Goal: Task Accomplishment & Management: Manage account settings

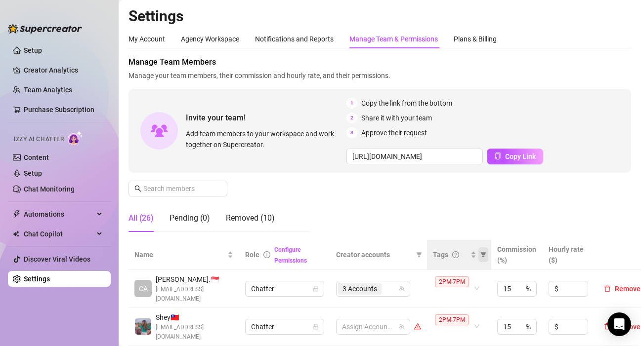
click at [484, 256] on icon "filter" at bounding box center [483, 254] width 5 height 5
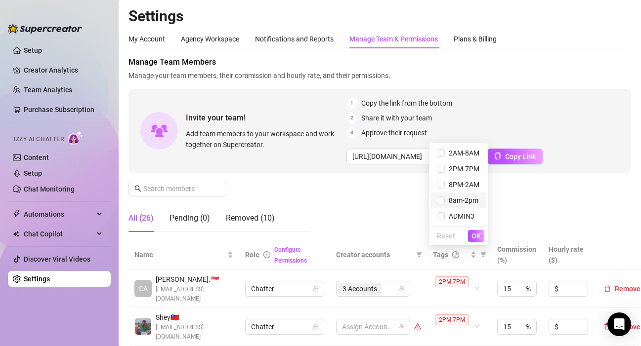
click at [459, 200] on span "8am-2pm" at bounding box center [462, 201] width 34 height 8
checkbox input "true"
click at [477, 235] on span "OK" at bounding box center [475, 236] width 9 height 8
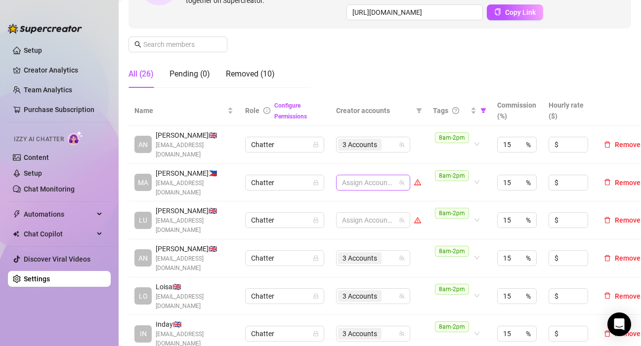
scroll to position [148, 0]
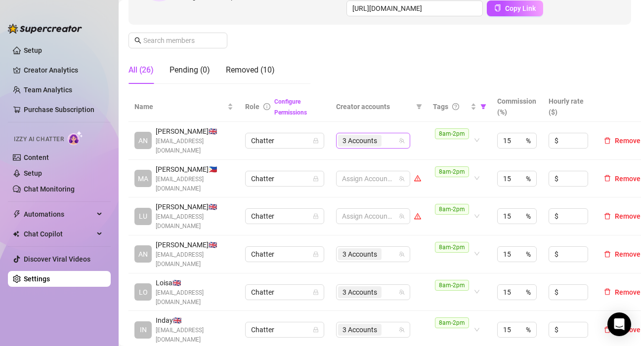
click at [389, 140] on div "3 Accounts" at bounding box center [368, 141] width 60 height 14
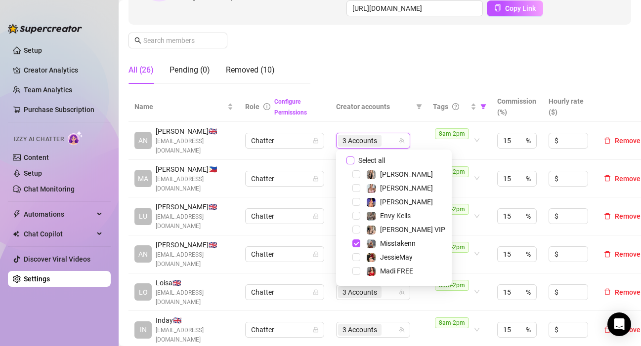
click at [350, 161] on input "Select all" at bounding box center [350, 161] width 8 height 8
click at [351, 161] on input "Select all" at bounding box center [350, 161] width 8 height 8
checkbox input "false"
click at [359, 216] on span "Select tree node" at bounding box center [356, 216] width 8 height 8
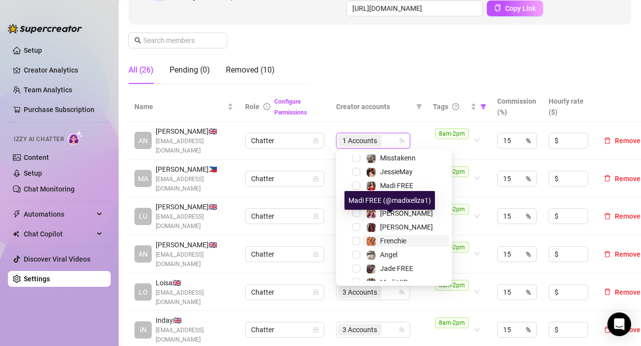
scroll to position [95, 0]
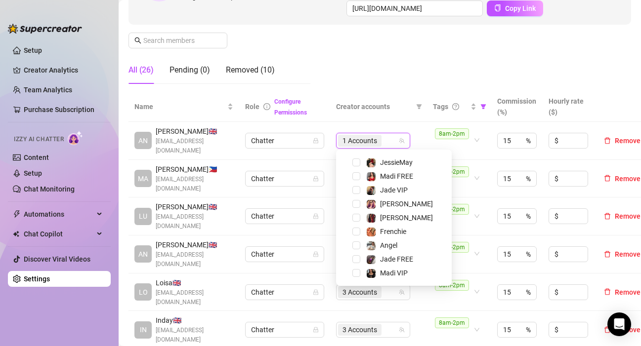
click at [359, 218] on span "Select tree node" at bounding box center [356, 218] width 8 height 8
click at [426, 133] on td "2 Accounts" at bounding box center [378, 141] width 97 height 38
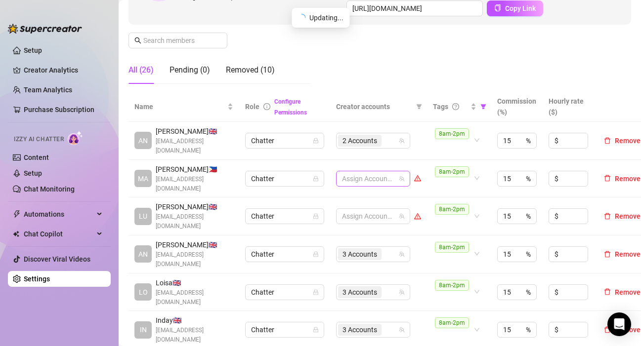
click at [368, 173] on div at bounding box center [368, 179] width 60 height 14
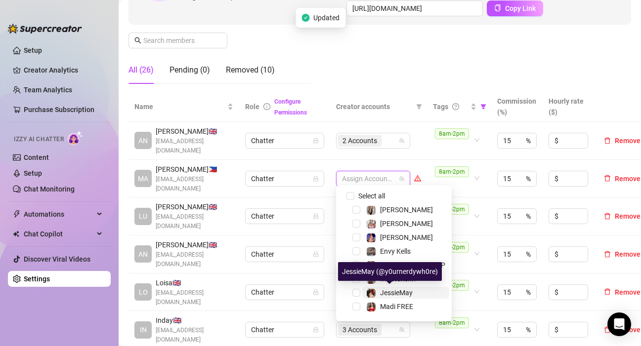
click at [393, 293] on span "JessieMay" at bounding box center [396, 293] width 33 height 8
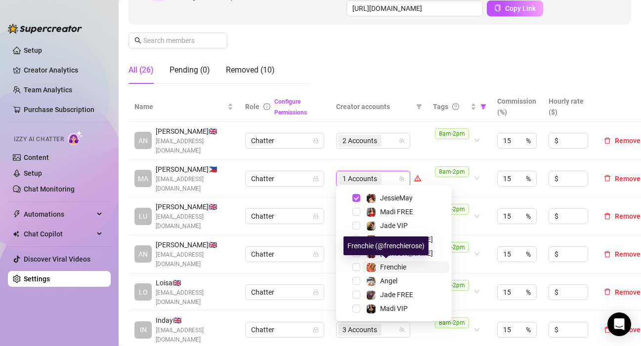
click at [390, 266] on span "Frenchie" at bounding box center [393, 267] width 26 height 8
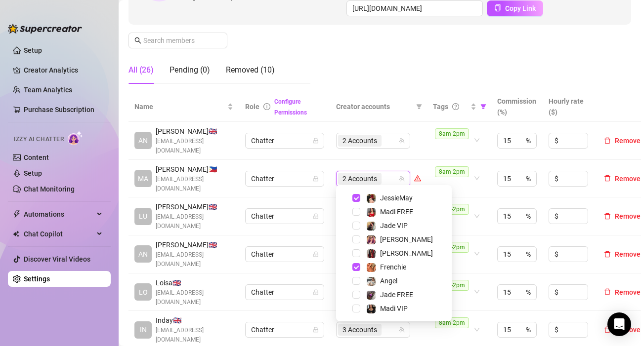
click at [482, 236] on td "8am-2pm" at bounding box center [459, 255] width 64 height 38
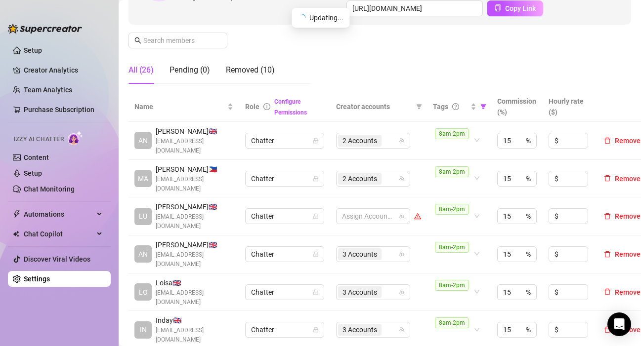
scroll to position [198, 0]
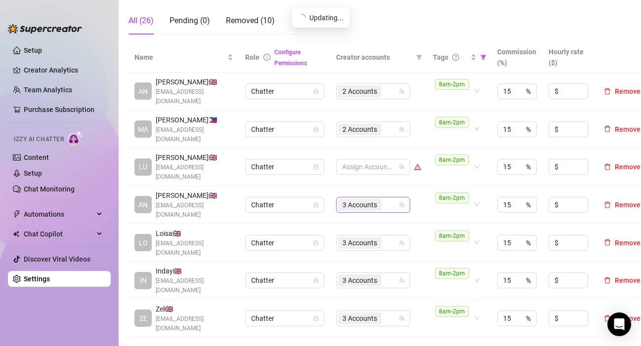
click at [388, 199] on div "3 Accounts" at bounding box center [368, 205] width 60 height 14
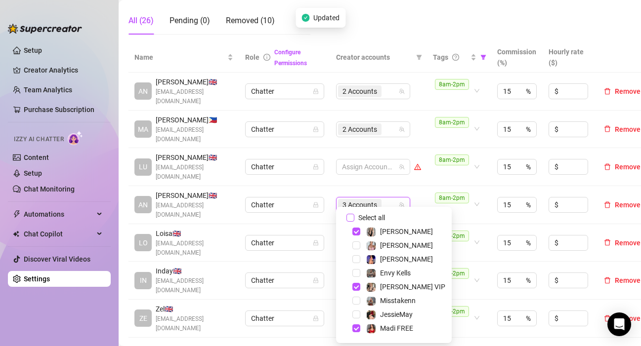
click at [351, 218] on input "Select all" at bounding box center [350, 218] width 8 height 8
checkbox input "false"
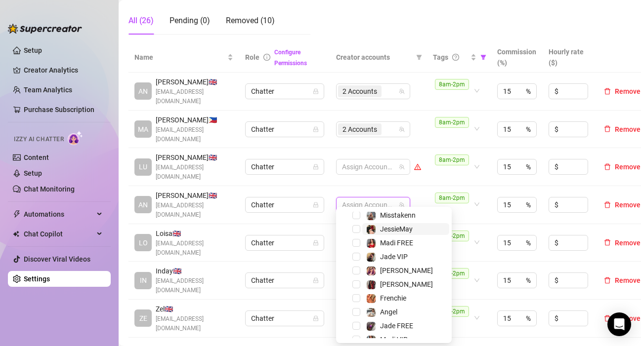
scroll to position [95, 0]
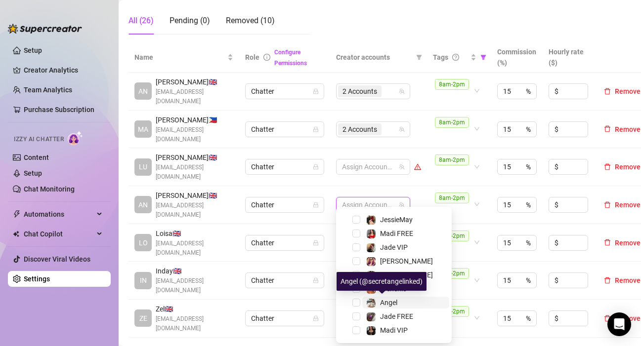
click at [385, 303] on span "Angel" at bounding box center [388, 303] width 17 height 8
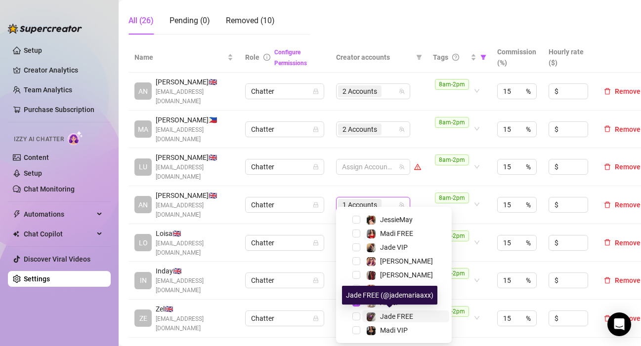
click at [388, 315] on span "Jade FREE" at bounding box center [396, 317] width 33 height 8
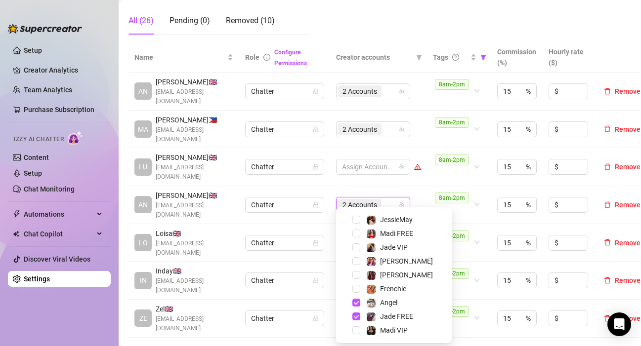
click at [422, 194] on td "2 Accounts" at bounding box center [378, 205] width 97 height 38
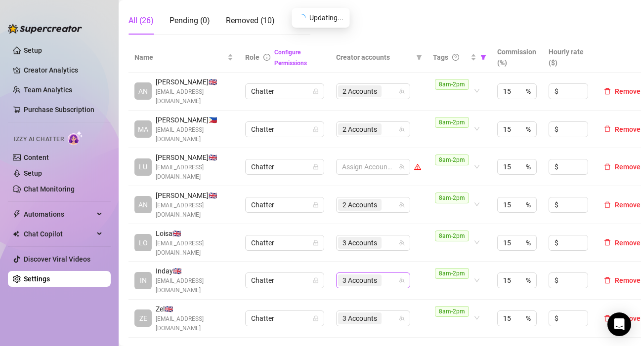
scroll to position [247, 0]
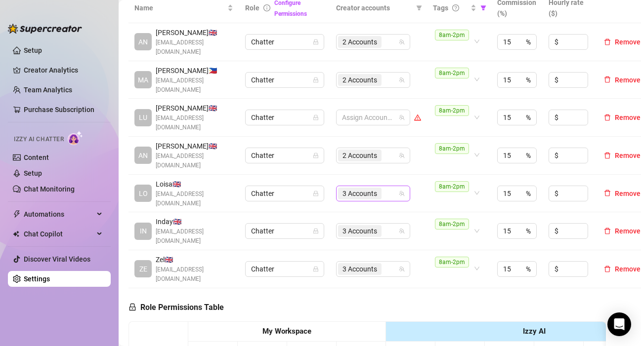
click at [383, 188] on input "search" at bounding box center [384, 194] width 2 height 12
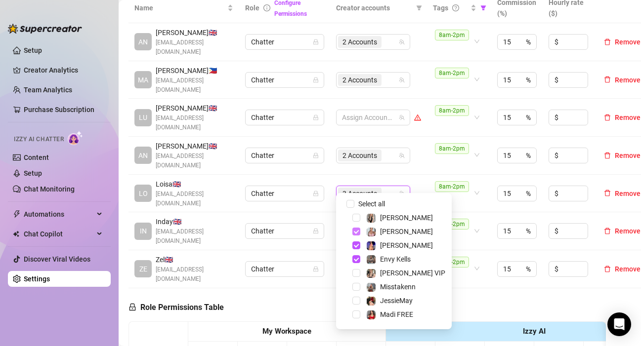
click at [358, 232] on span "Select tree node" at bounding box center [356, 232] width 8 height 8
click at [356, 245] on span "Select tree node" at bounding box center [356, 246] width 8 height 8
click at [357, 259] on span "Select tree node" at bounding box center [356, 259] width 8 height 8
click at [355, 287] on span "Select tree node" at bounding box center [356, 287] width 8 height 8
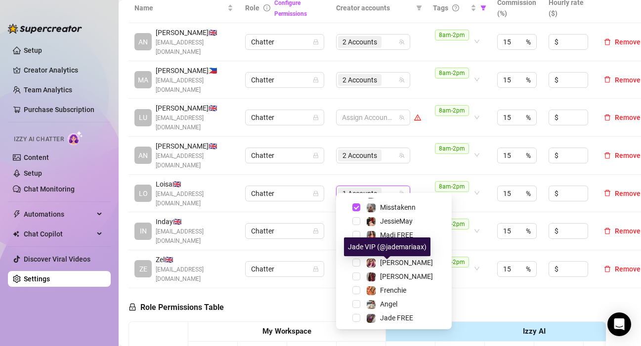
scroll to position [95, 0]
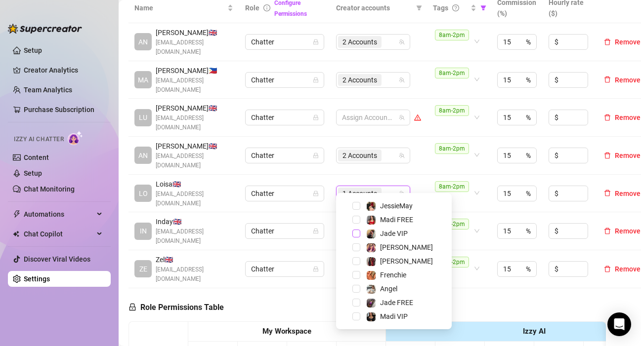
click at [357, 234] on span "Select tree node" at bounding box center [356, 234] width 8 height 8
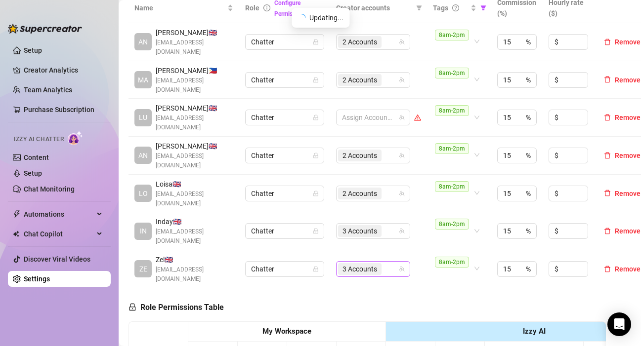
click at [381, 263] on span "3 Accounts" at bounding box center [359, 269] width 43 height 12
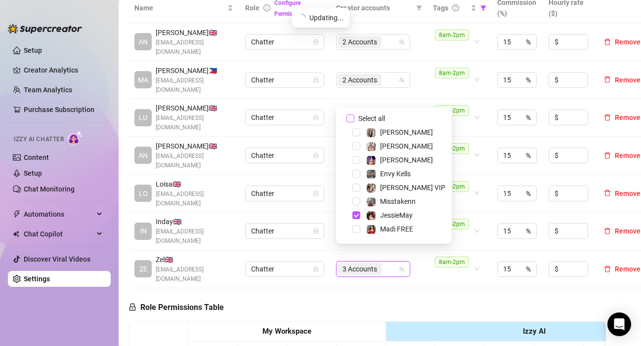
click at [353, 118] on input "Select all" at bounding box center [350, 119] width 8 height 8
click at [353, 117] on input "Select all" at bounding box center [350, 119] width 8 height 8
checkbox input "false"
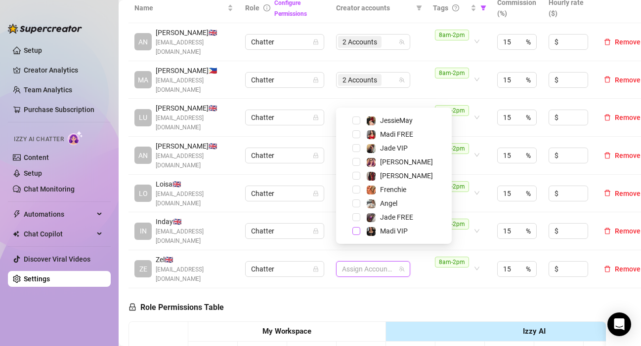
click at [357, 234] on span "Select tree node" at bounding box center [356, 231] width 8 height 8
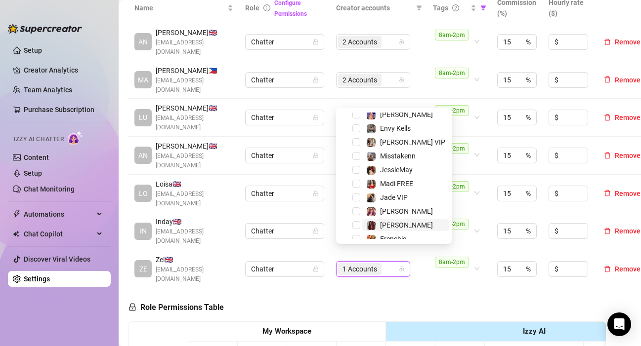
scroll to position [0, 0]
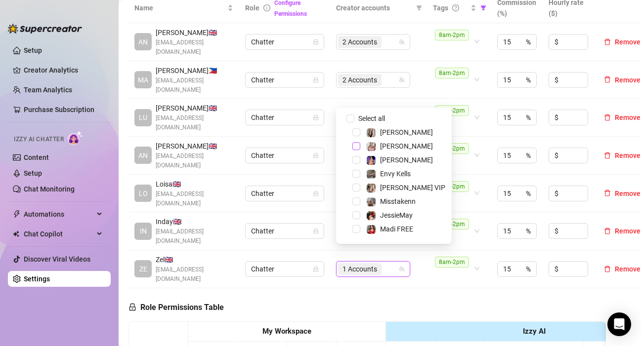
click at [355, 146] on span "Select tree node" at bounding box center [356, 146] width 8 height 8
click at [360, 161] on div "[PERSON_NAME]" at bounding box center [393, 160] width 111 height 12
click at [358, 164] on span "Select tree node" at bounding box center [356, 160] width 8 height 8
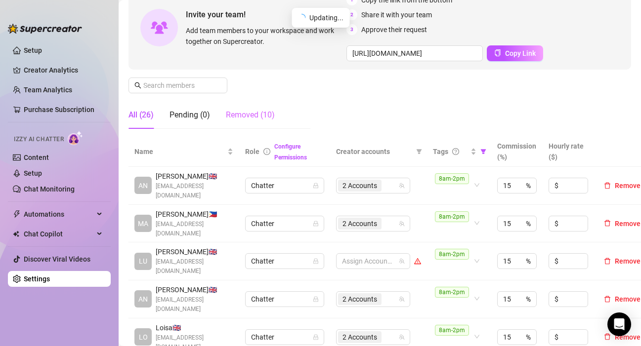
scroll to position [49, 0]
